Goal: Information Seeking & Learning: Learn about a topic

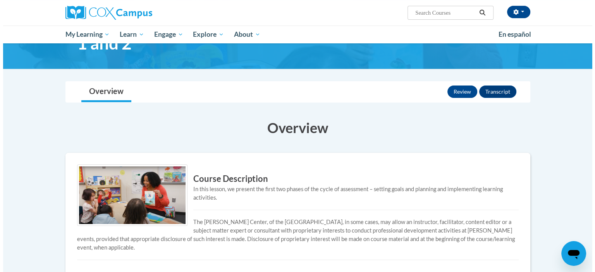
scroll to position [46, 0]
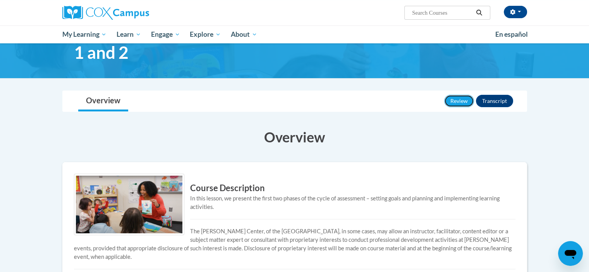
click at [449, 99] on button "Review" at bounding box center [459, 101] width 30 height 12
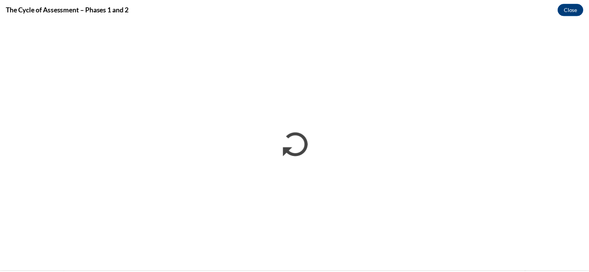
scroll to position [0, 0]
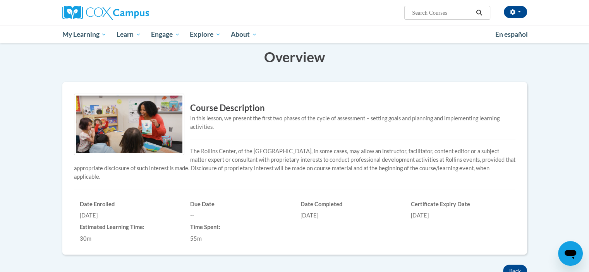
click at [303, 134] on div "Course Description In this lesson, we present the first two phases of the cycle…" at bounding box center [294, 168] width 453 height 149
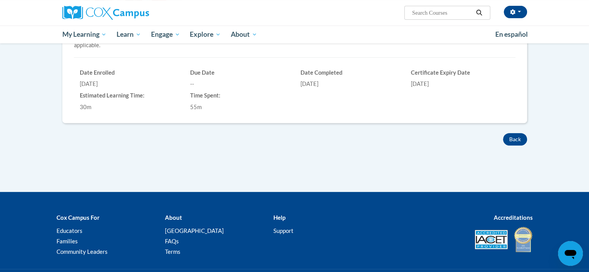
scroll to position [258, 0]
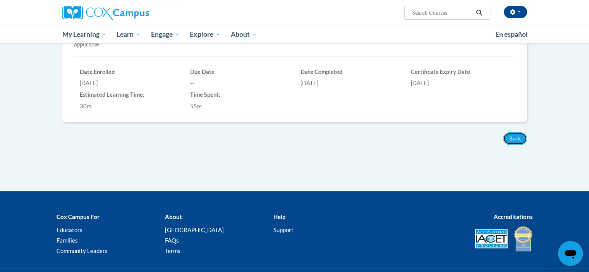
click at [508, 141] on button "Back" at bounding box center [515, 138] width 24 height 12
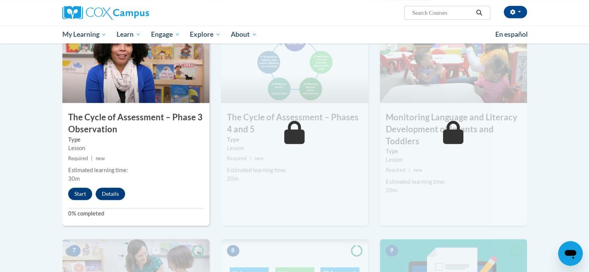
scroll to position [429, 0]
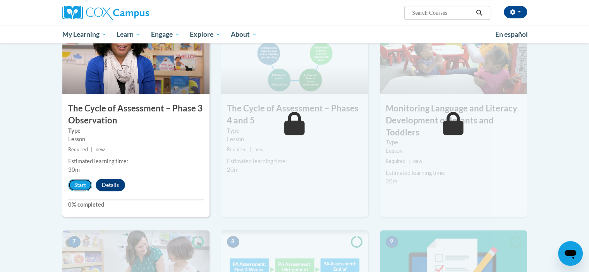
click at [86, 187] on button "Start" at bounding box center [80, 185] width 24 height 12
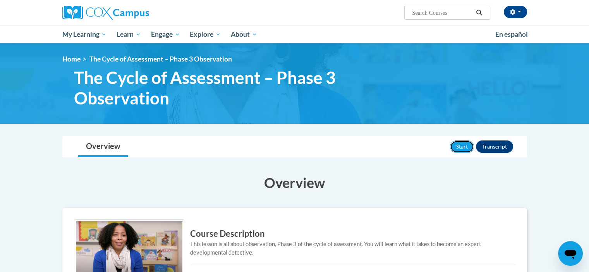
click at [463, 147] on button "Start" at bounding box center [462, 147] width 24 height 12
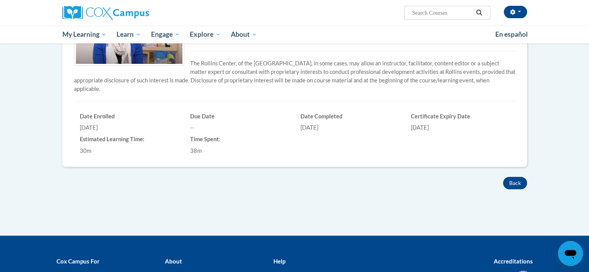
scroll to position [228, 0]
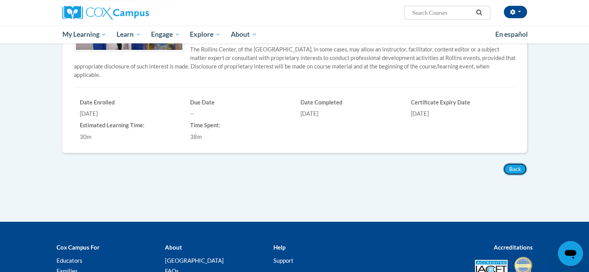
click at [517, 172] on button "Back" at bounding box center [515, 169] width 24 height 12
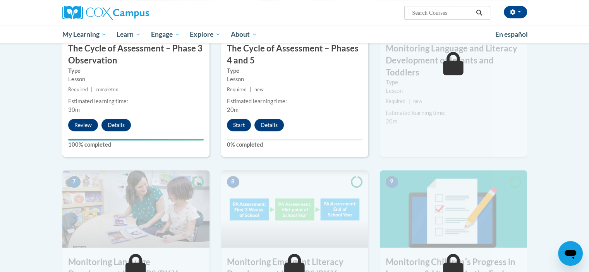
scroll to position [501, 0]
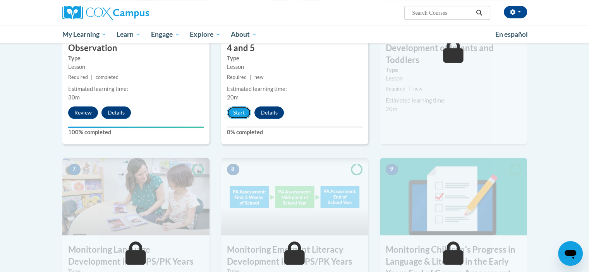
click at [238, 110] on button "Start" at bounding box center [239, 112] width 24 height 12
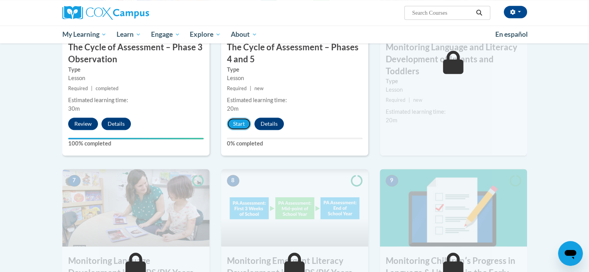
scroll to position [469, 0]
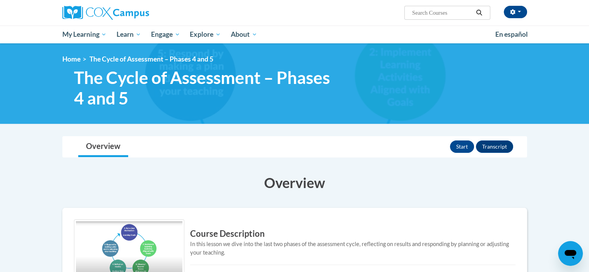
click at [458, 153] on div "Start Transcript" at bounding box center [482, 147] width 65 height 20
click at [459, 151] on button "Start" at bounding box center [462, 147] width 24 height 12
